Goal: Transaction & Acquisition: Register for event/course

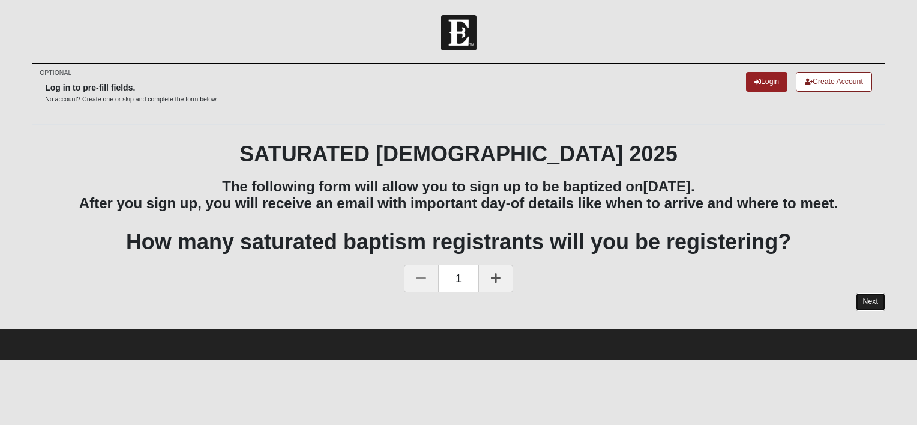
click at [870, 301] on link "Next" at bounding box center [870, 301] width 29 height 17
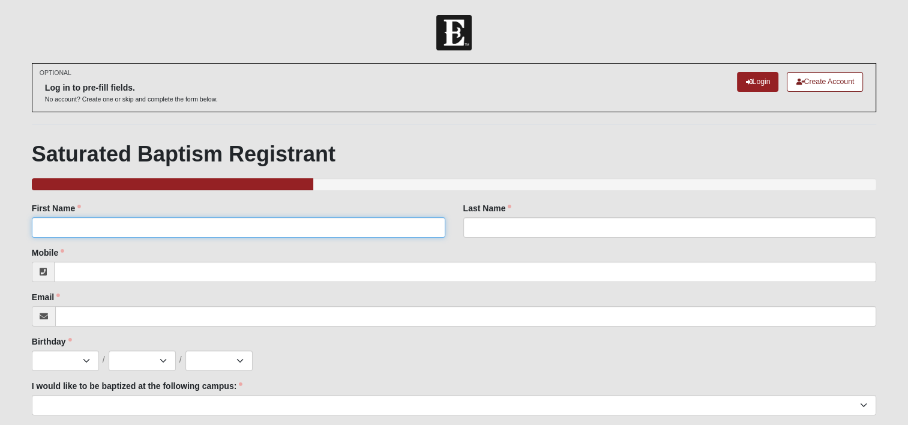
click at [291, 228] on input "First Name" at bounding box center [239, 227] width 414 height 20
type input "[PERSON_NAME]"
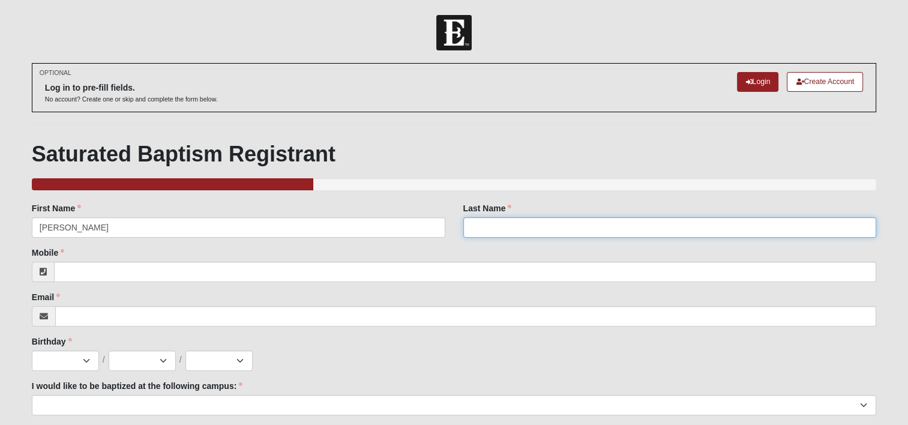
type input "Way"
type input "9046799091"
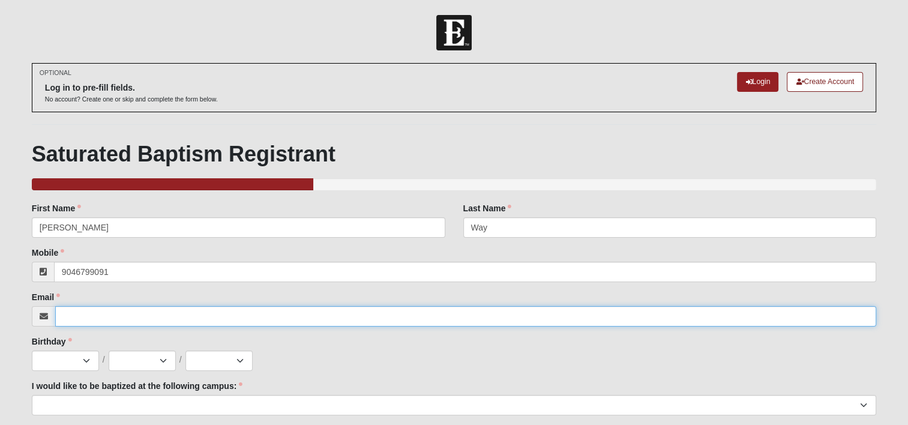
type input "[EMAIL_ADDRESS][DOMAIN_NAME]"
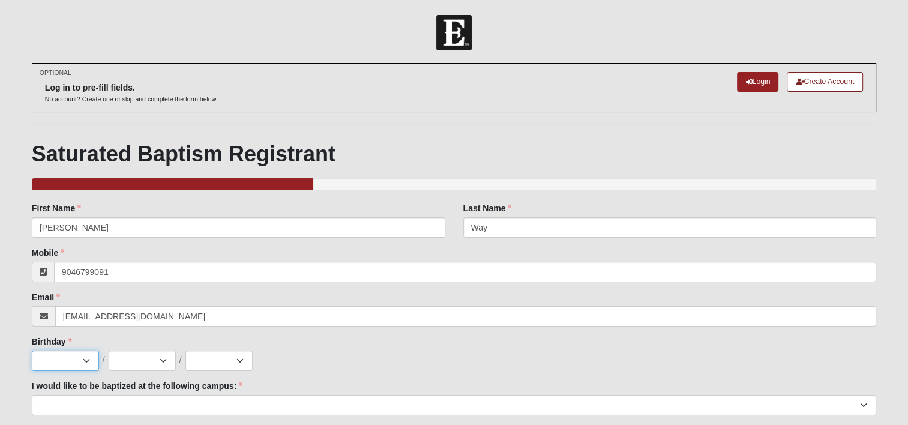
select select "8"
select select "27"
select select "1963"
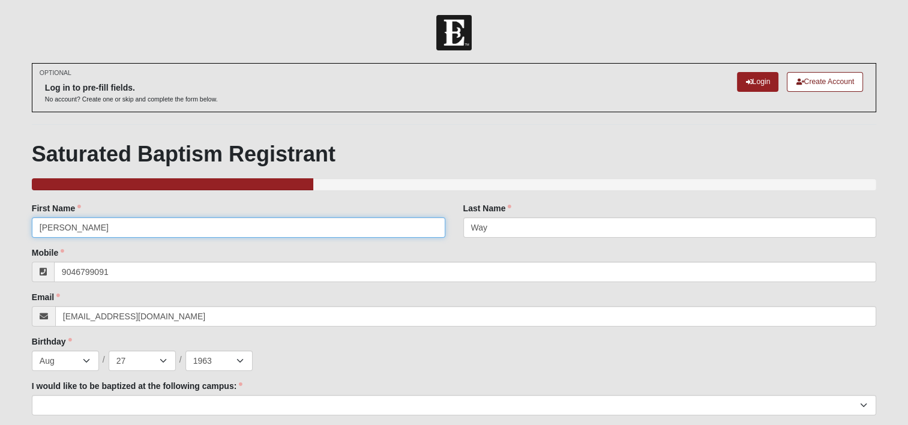
type input "[PHONE_NUMBER]"
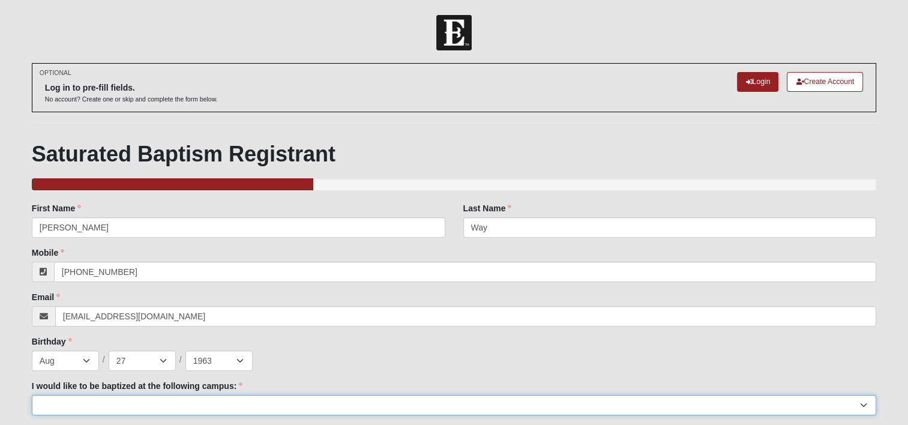
click at [307, 407] on select "[GEOGRAPHIC_DATA] [PERSON_NAME][GEOGRAPHIC_DATA] Jesup [GEOGRAPHIC_DATA] [GEOGR…" at bounding box center [454, 405] width 845 height 20
select select "16"
click at [32, 395] on select "[GEOGRAPHIC_DATA] [PERSON_NAME][GEOGRAPHIC_DATA] Jesup [GEOGRAPHIC_DATA] [GEOGR…" at bounding box center [454, 405] width 845 height 20
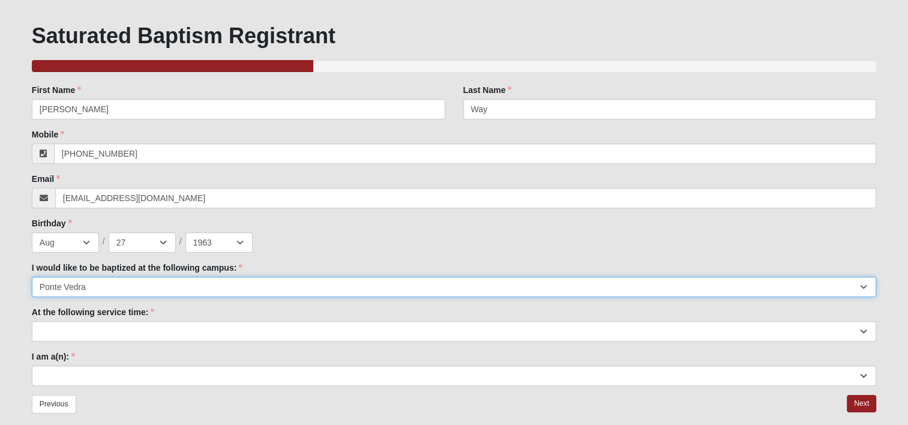
scroll to position [124, 0]
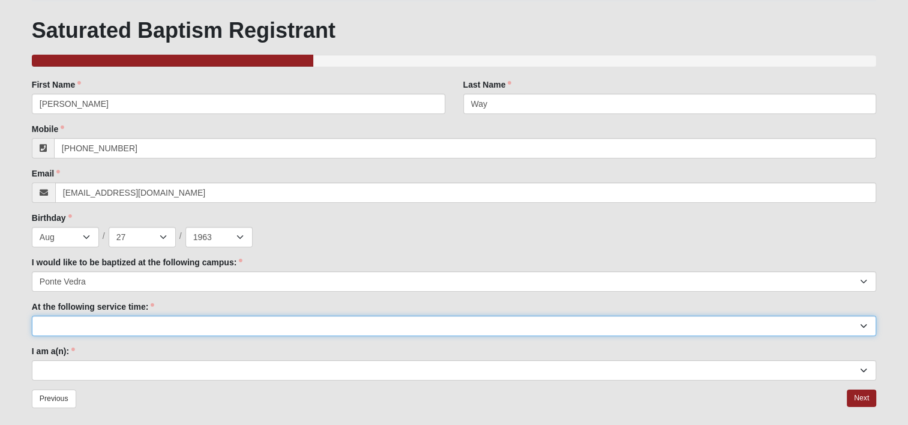
click at [143, 319] on select "9:00am 11:22am 4:22pm ([GEOGRAPHIC_DATA] and [PERSON_NAME][GEOGRAPHIC_DATA] Onl…" at bounding box center [454, 326] width 845 height 20
select select "11:22am"
click at [32, 316] on select "9:00am 11:22am 4:22pm ([GEOGRAPHIC_DATA] and [PERSON_NAME][GEOGRAPHIC_DATA] Onl…" at bounding box center [454, 326] width 845 height 20
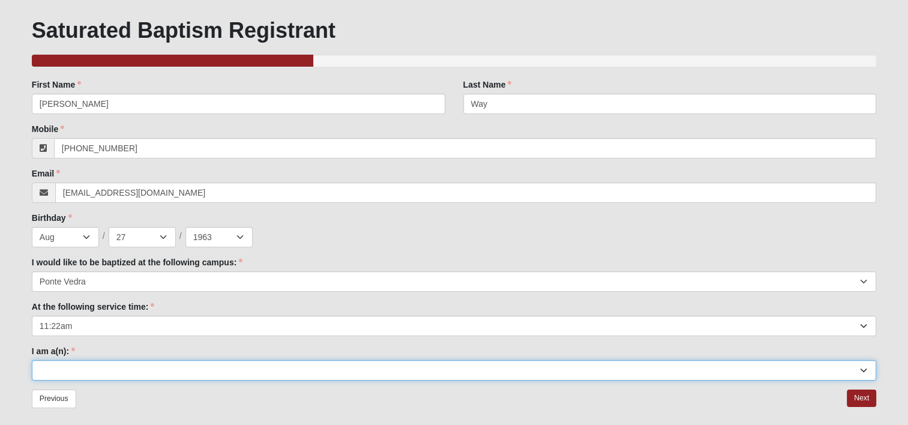
click at [112, 372] on select "Adult (25+) Young Adult (18-25) High School Student (8-12th Grade) Middle Schoo…" at bounding box center [454, 370] width 845 height 20
select select "Adult (25+)"
click at [32, 360] on select "Adult (25+) Young Adult (18-25) High School Student (8-12th Grade) Middle Schoo…" at bounding box center [454, 370] width 845 height 20
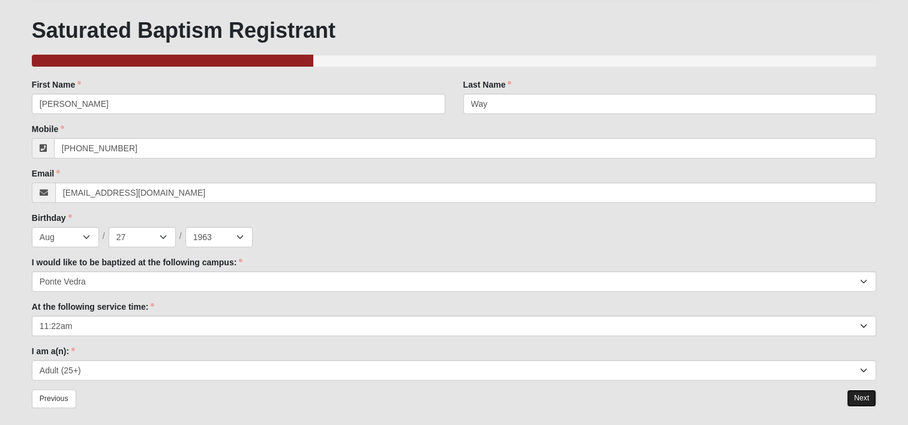
click at [852, 398] on link "Next" at bounding box center [861, 398] width 29 height 17
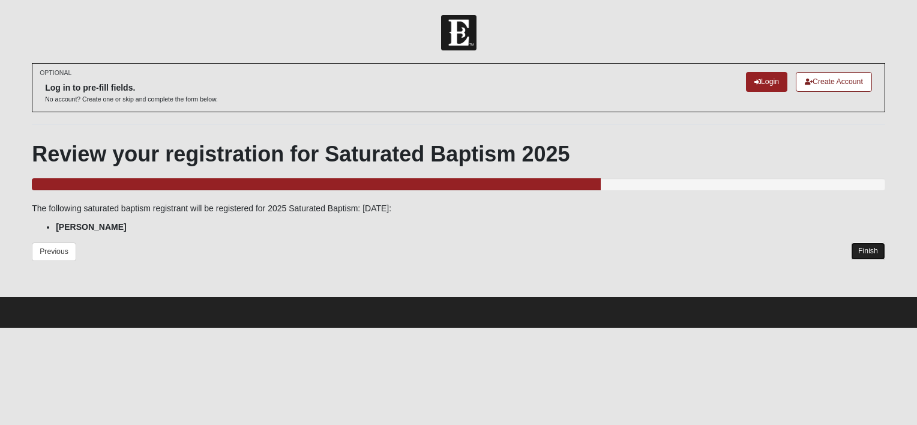
click at [863, 253] on link "Finish" at bounding box center [868, 251] width 34 height 17
